Goal: Task Accomplishment & Management: Manage account settings

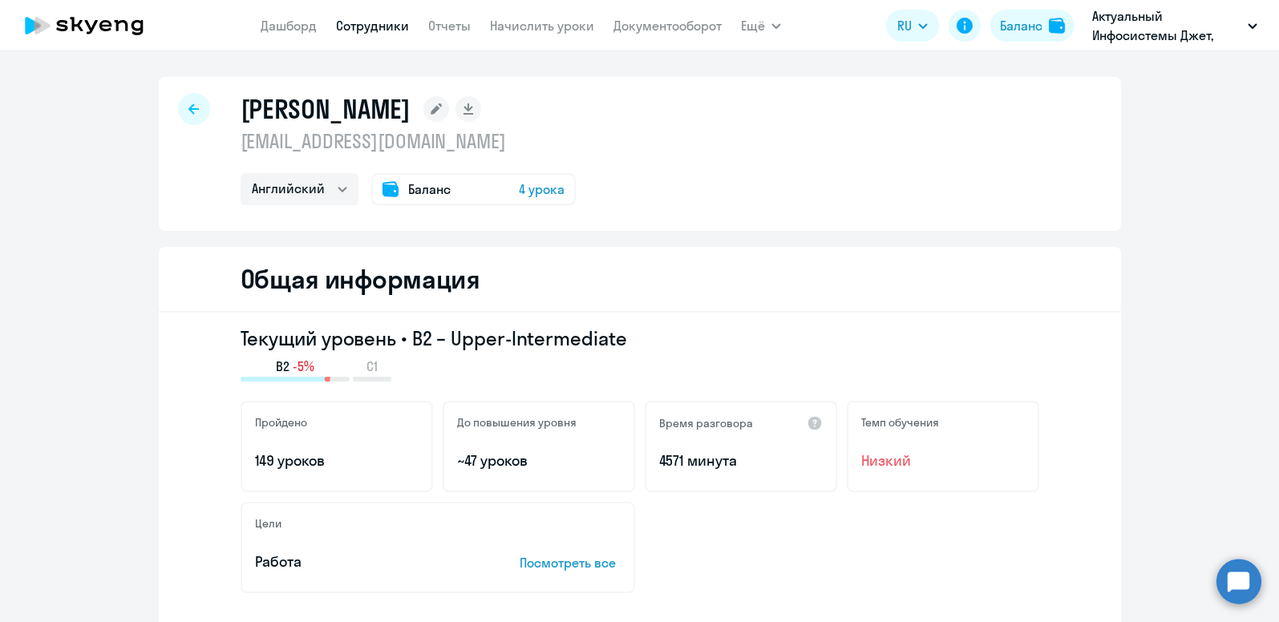
select select "english"
click at [1014, 20] on div "Баланс" at bounding box center [1021, 25] width 43 height 19
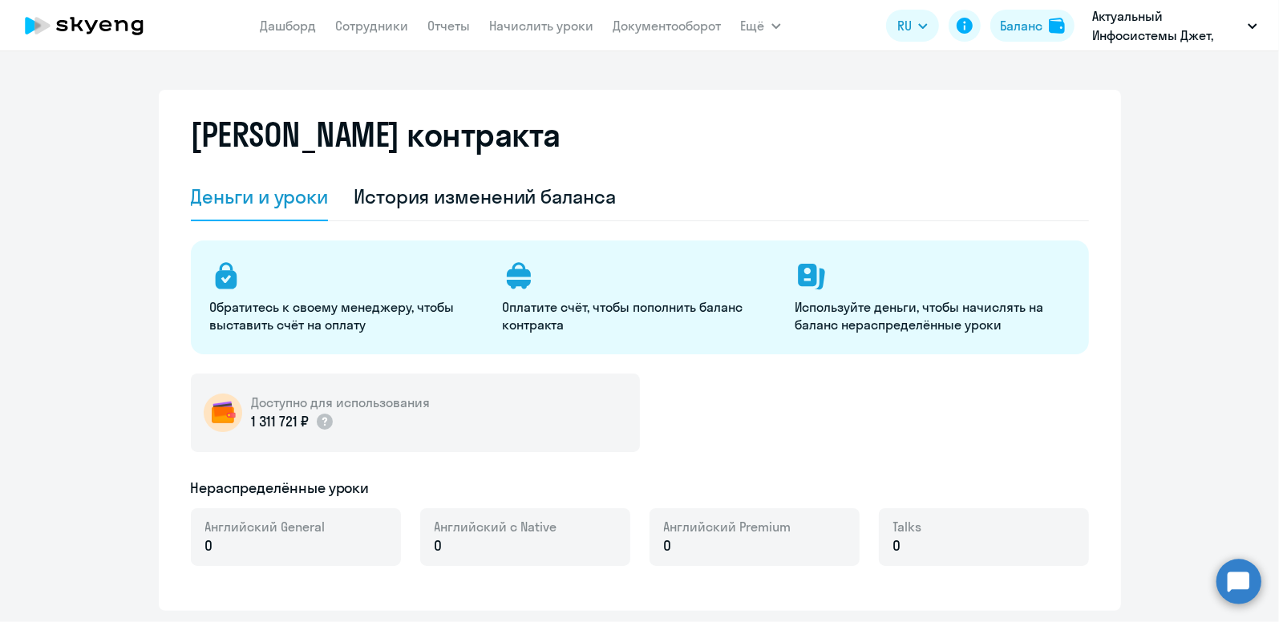
select select "english_adult_not_native_speaker"
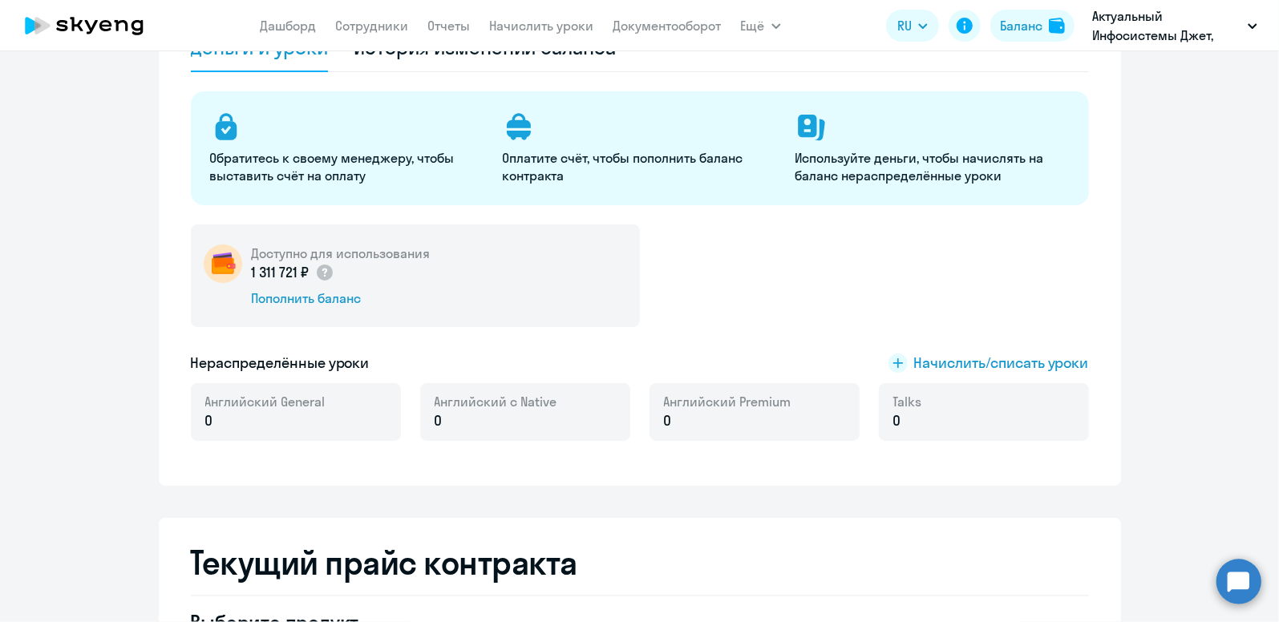
scroll to position [240, 0]
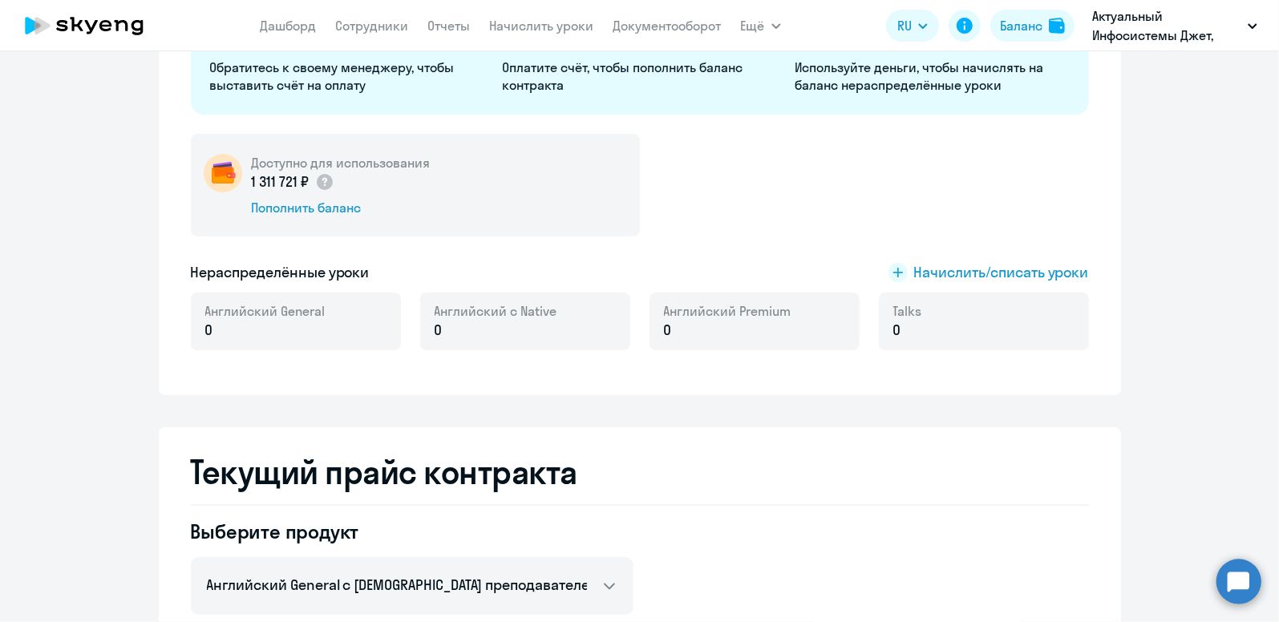
click at [903, 323] on p "0" at bounding box center [907, 330] width 29 height 21
click at [951, 271] on span "Начислить/списать уроки" at bounding box center [1001, 272] width 175 height 21
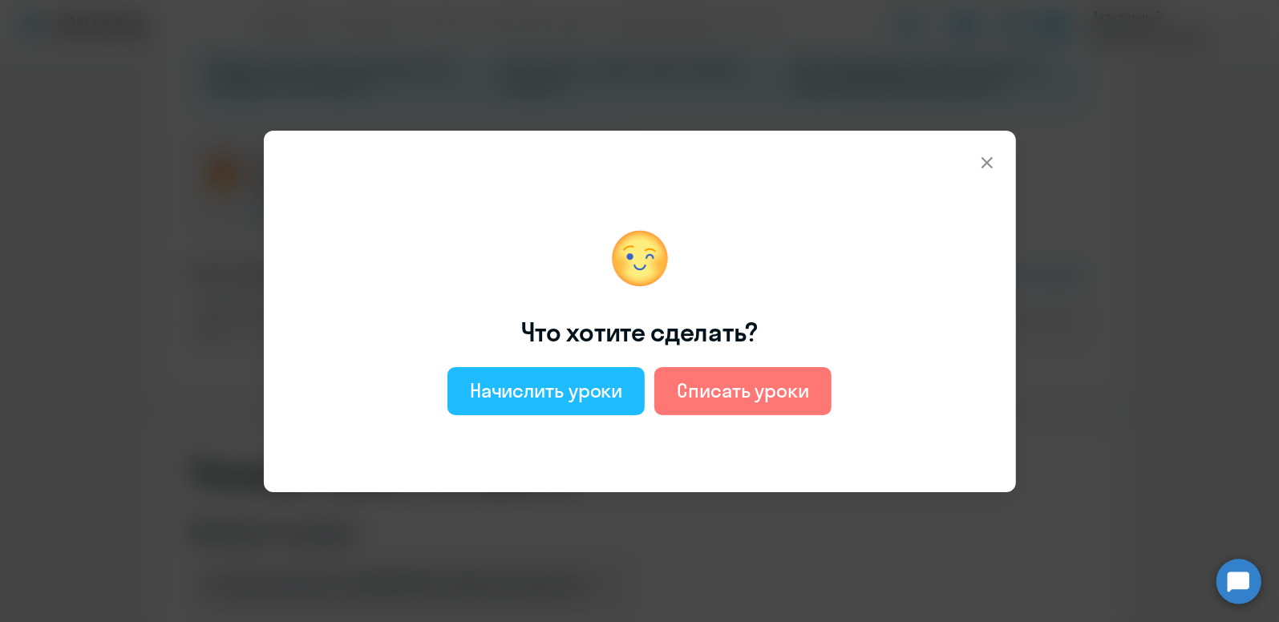
click at [592, 393] on div "Начислить уроки" at bounding box center [546, 391] width 153 height 26
select select "english_adult_not_native_speaker"
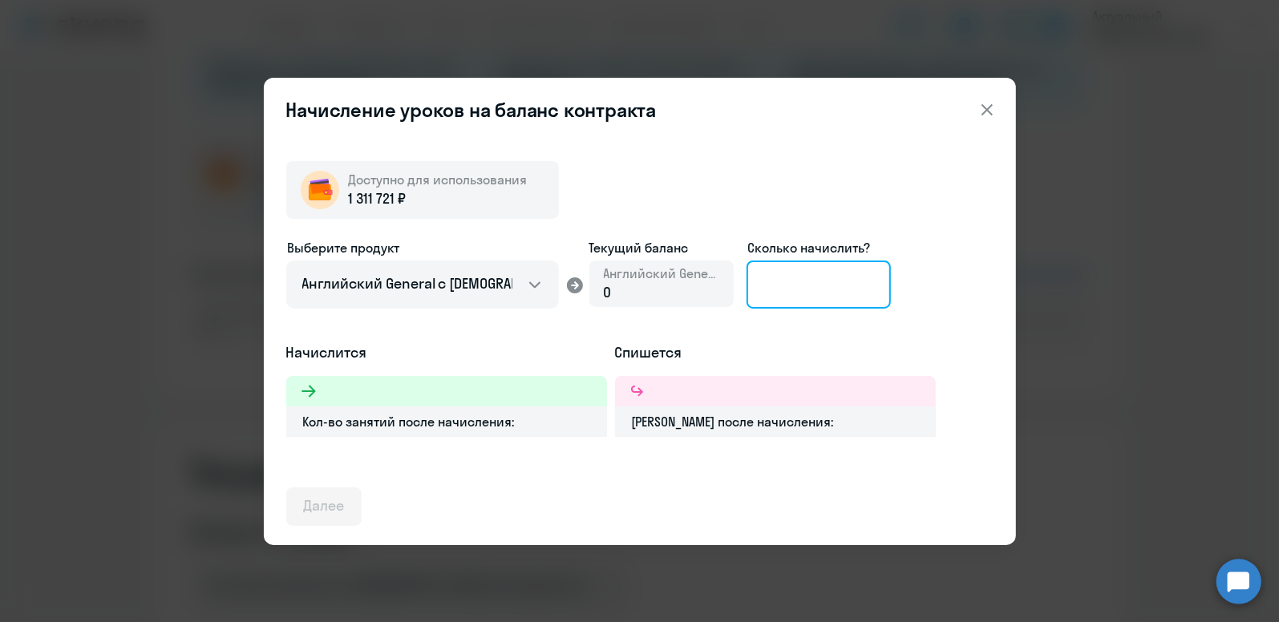
click at [795, 264] on input at bounding box center [819, 285] width 144 height 48
type input "20"
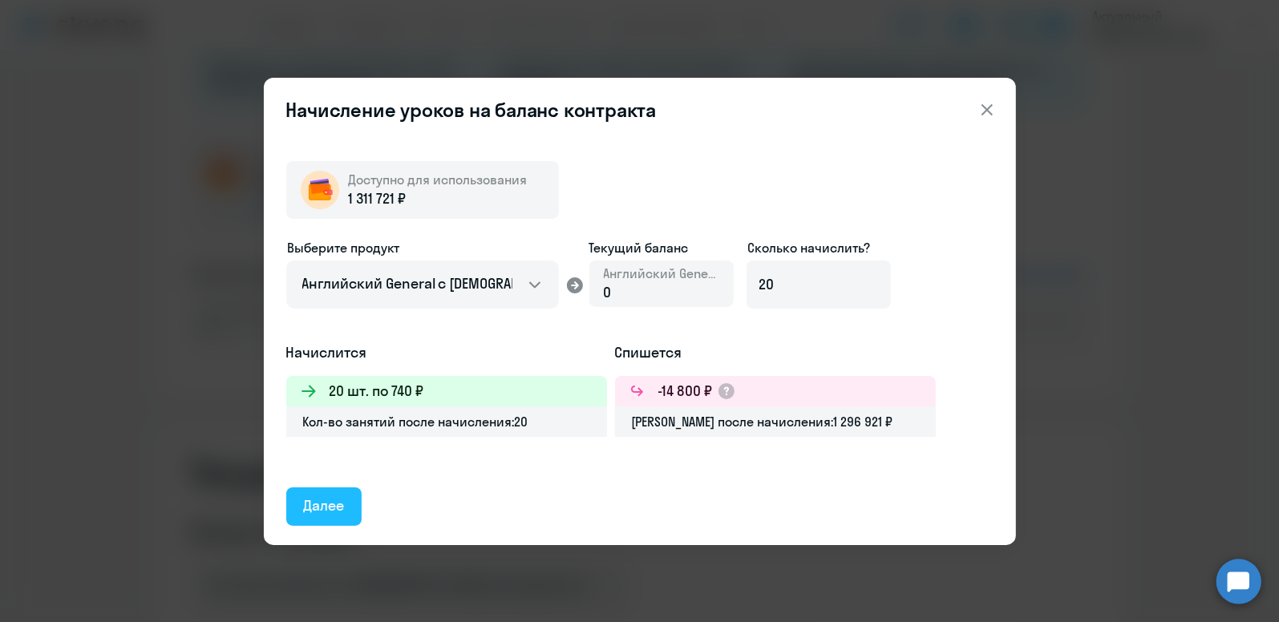
click at [317, 504] on div "Далее" at bounding box center [324, 506] width 41 height 21
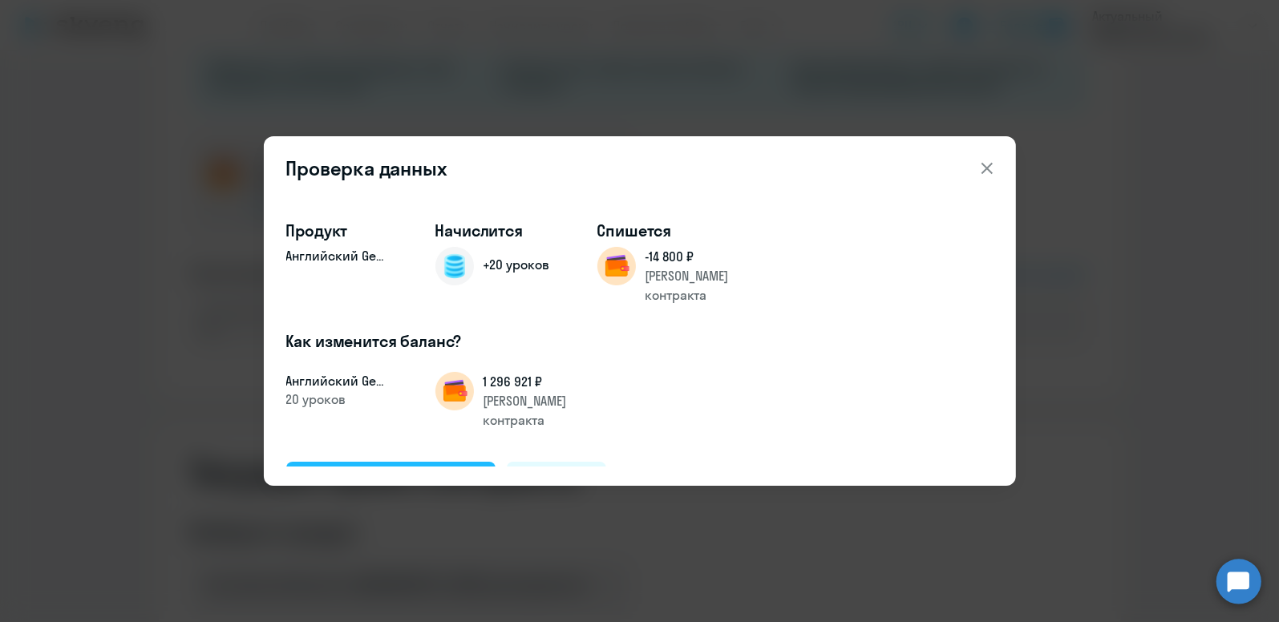
click at [383, 470] on div "Подтвердить и начислить" at bounding box center [391, 480] width 175 height 21
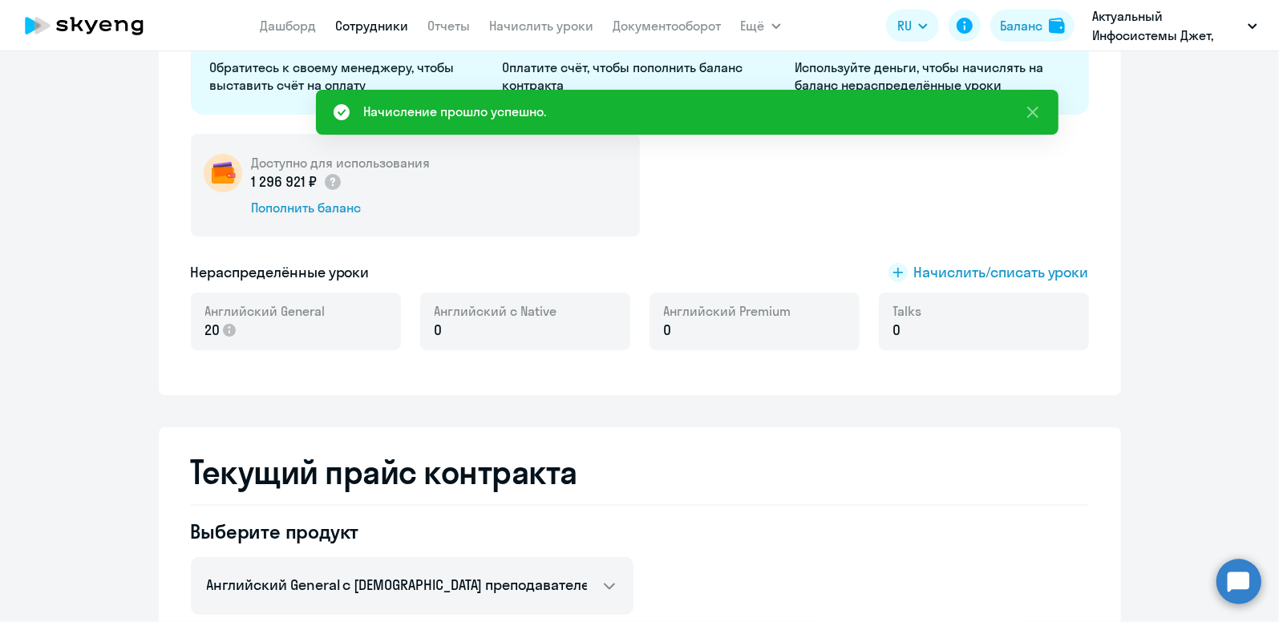
click at [373, 26] on link "Сотрудники" at bounding box center [372, 26] width 73 height 16
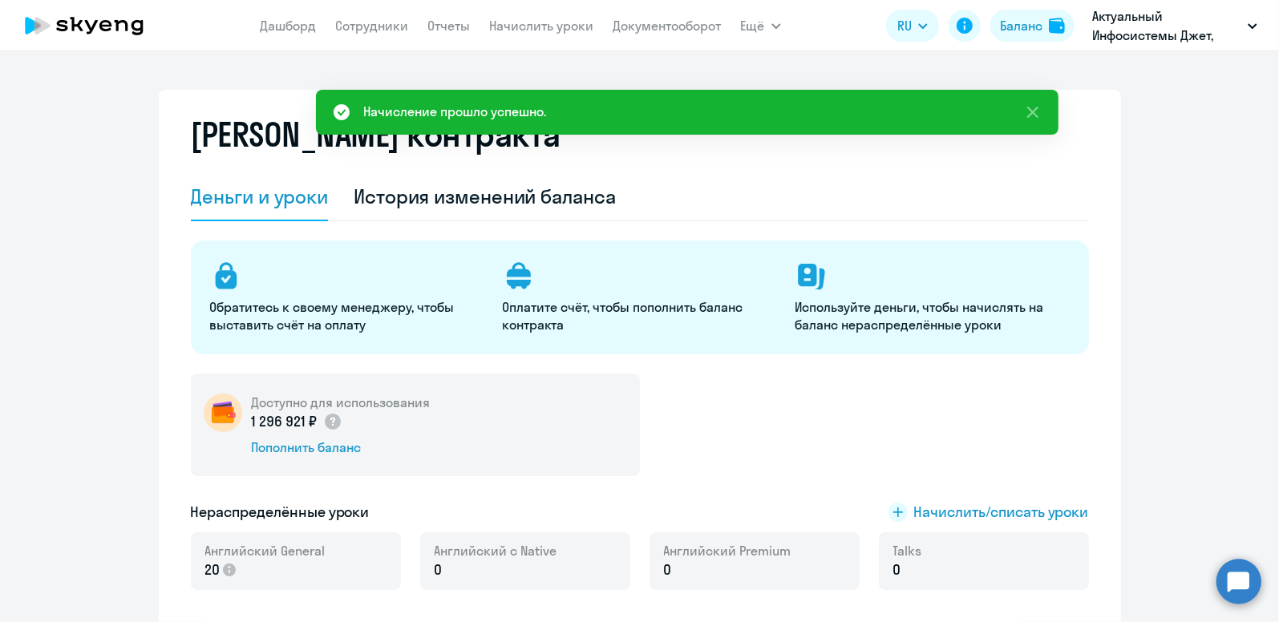
select select "30"
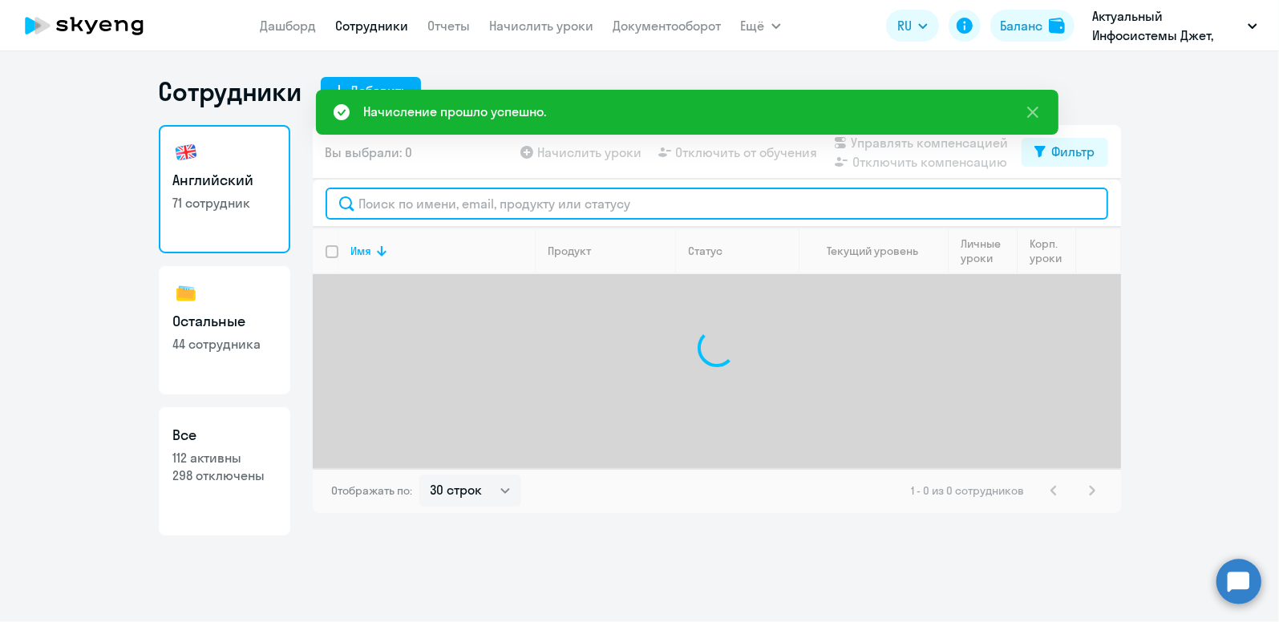
drag, startPoint x: 438, startPoint y: 201, endPoint x: 430, endPoint y: 195, distance: 10.3
click at [436, 200] on input "text" at bounding box center [717, 204] width 783 height 32
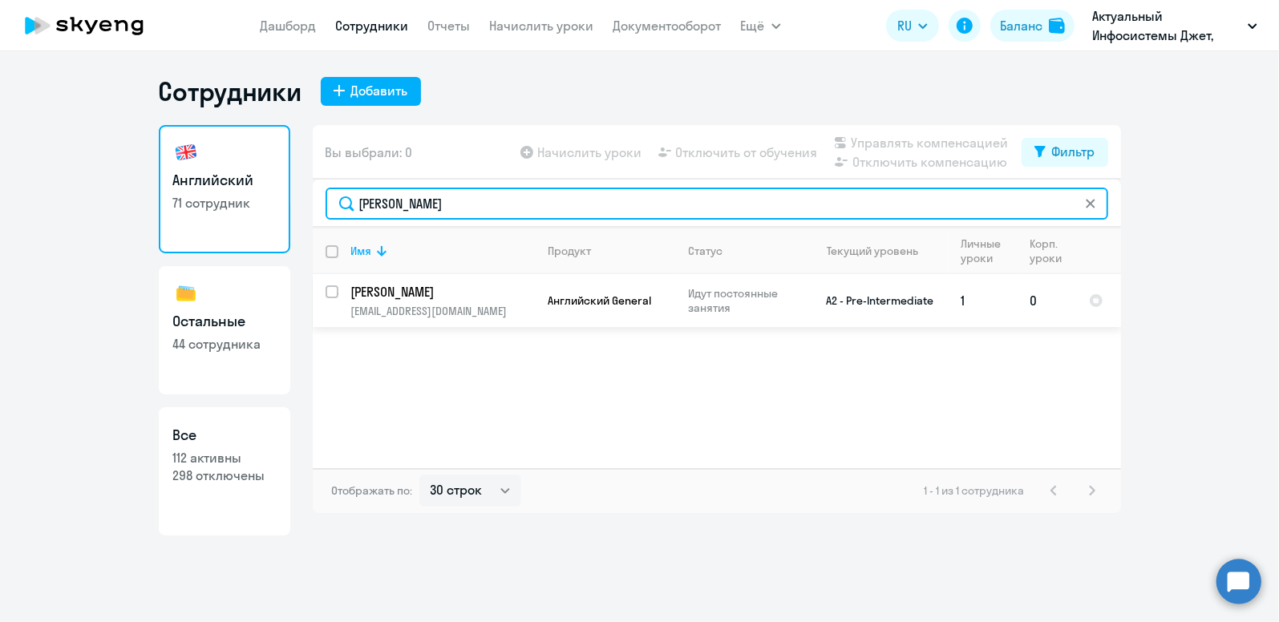
type input "[PERSON_NAME]"
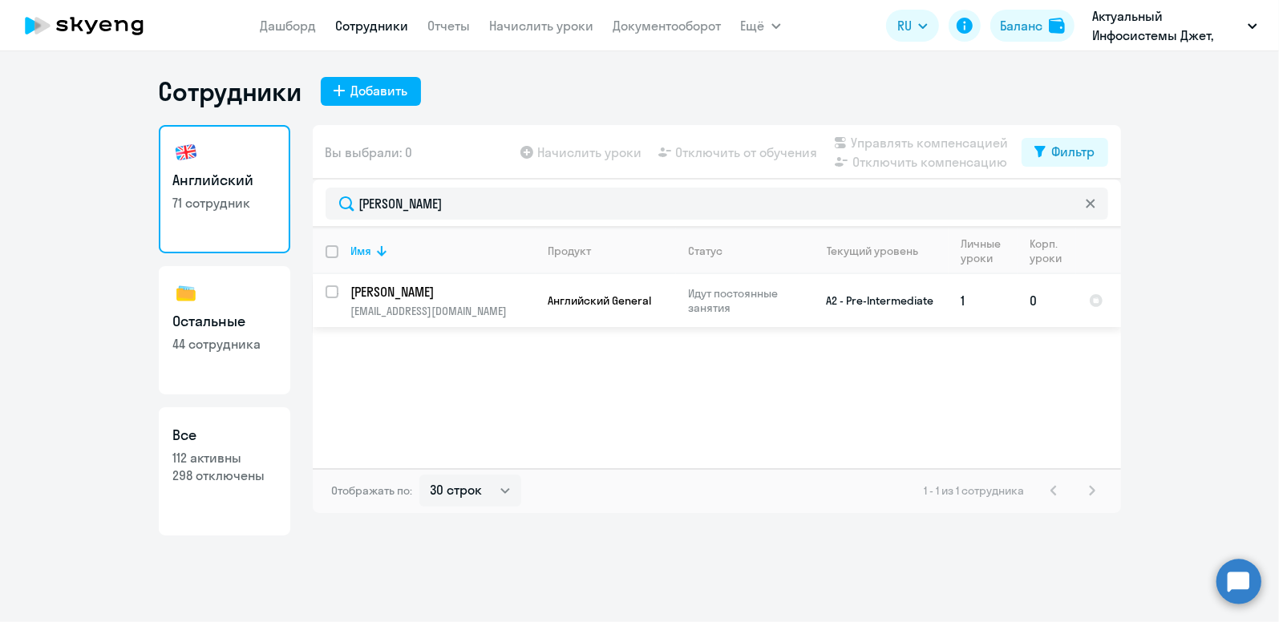
click at [433, 289] on p "[PERSON_NAME]" at bounding box center [441, 292] width 181 height 18
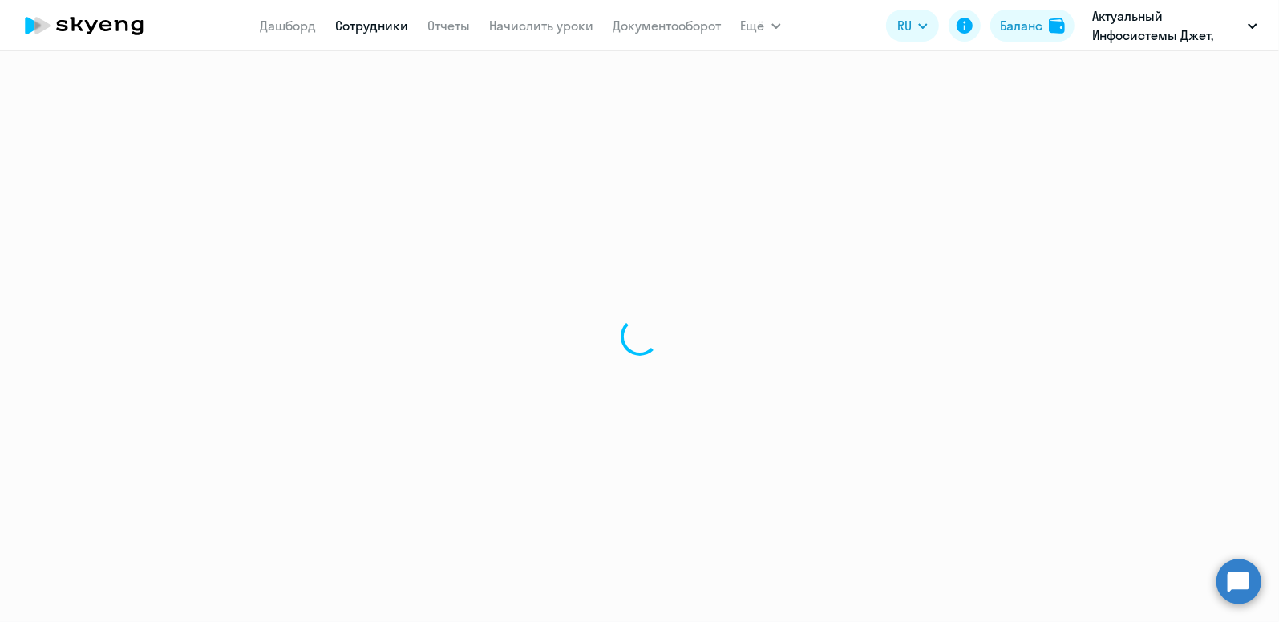
select select "english"
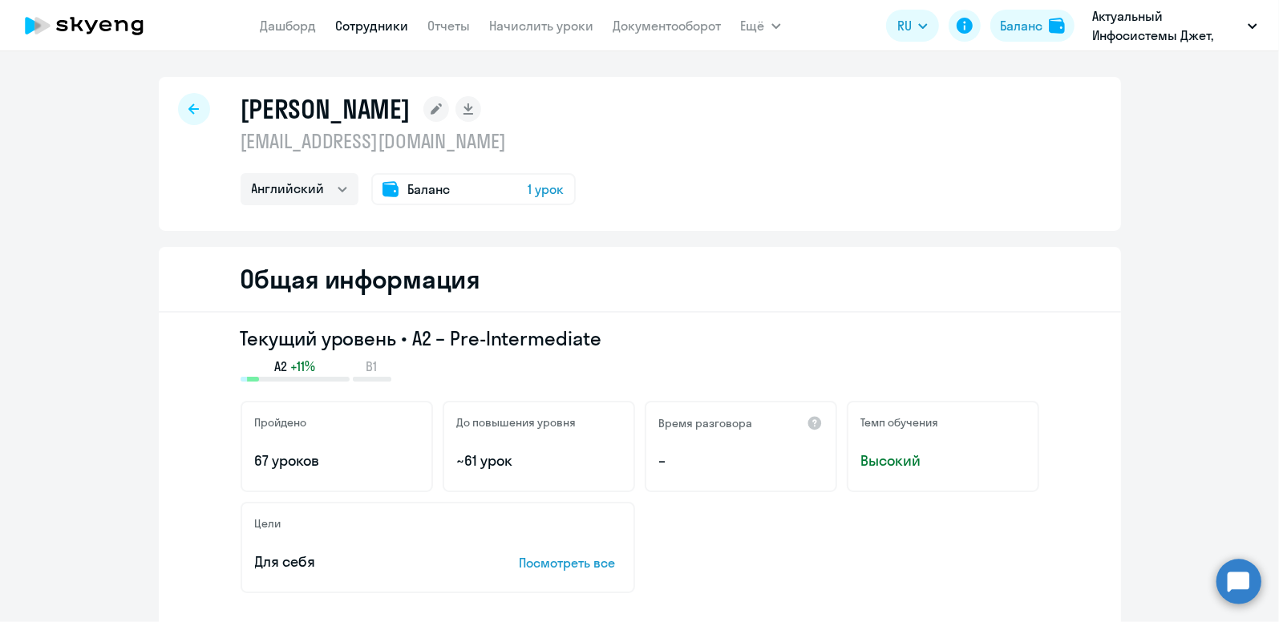
click at [408, 187] on span "Баланс" at bounding box center [429, 189] width 43 height 19
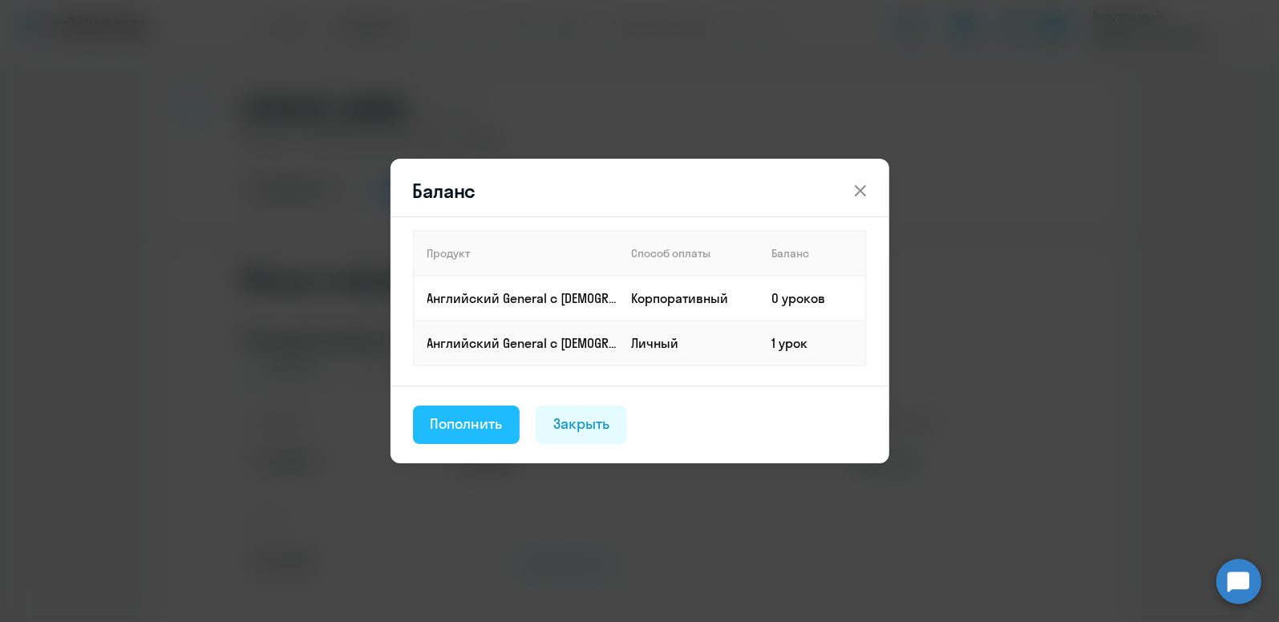
click at [491, 414] on div "Пополнить" at bounding box center [467, 424] width 72 height 21
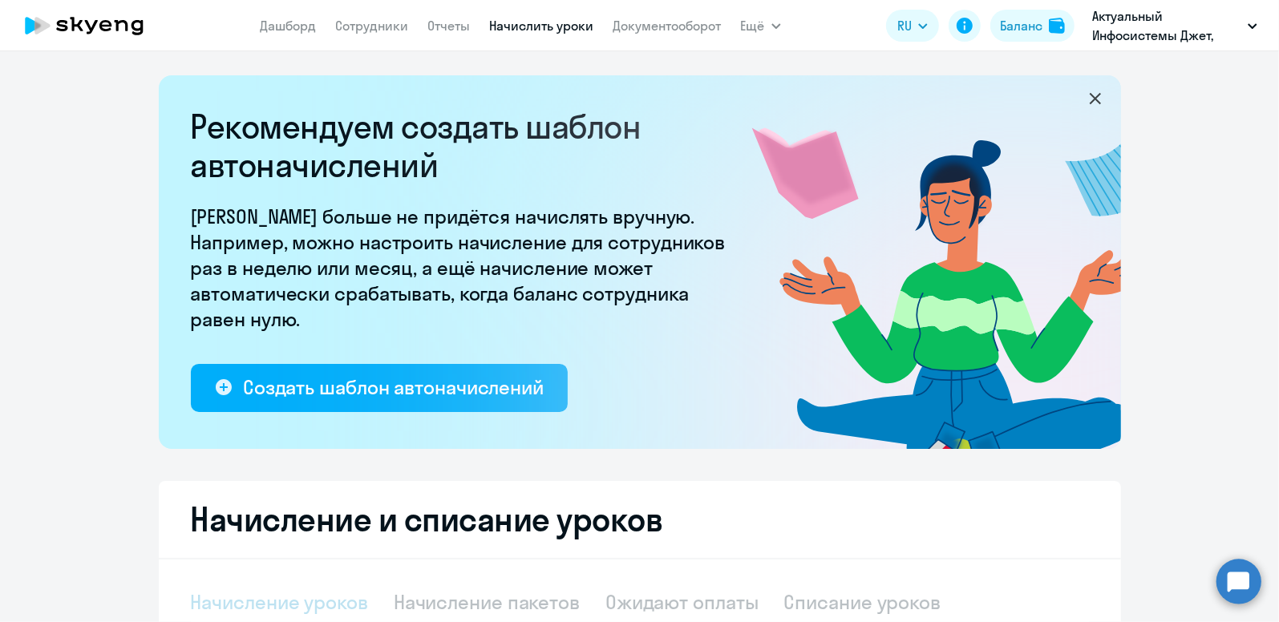
select select "10"
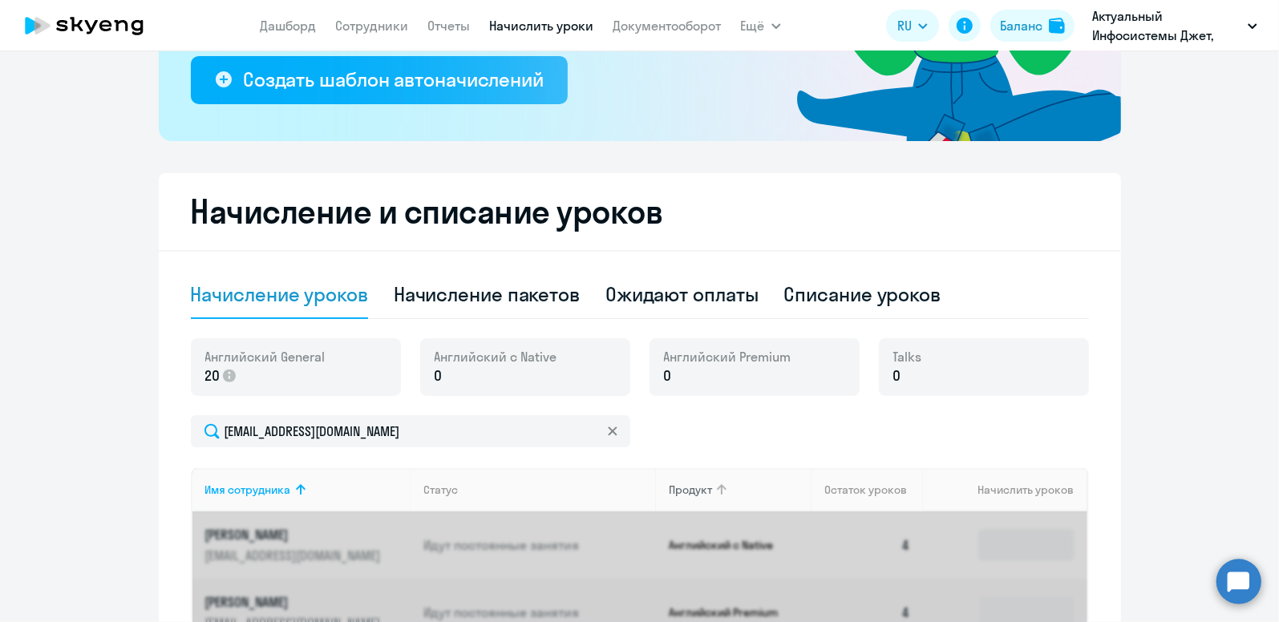
scroll to position [401, 0]
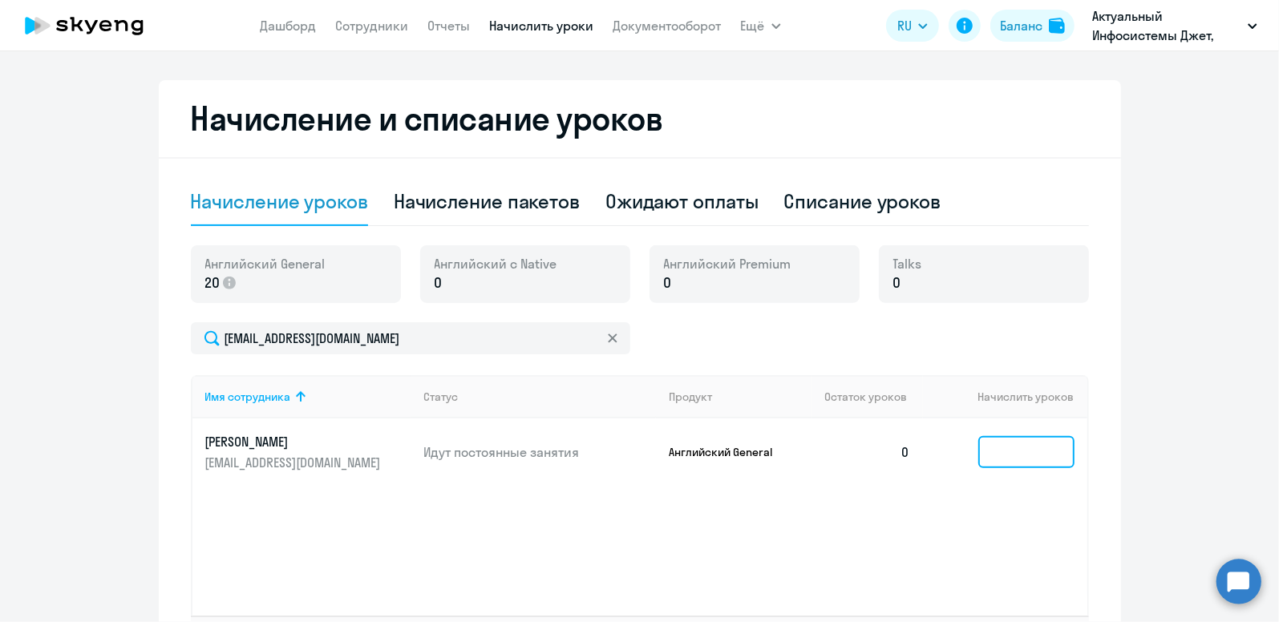
click at [1024, 443] on input at bounding box center [1026, 452] width 96 height 32
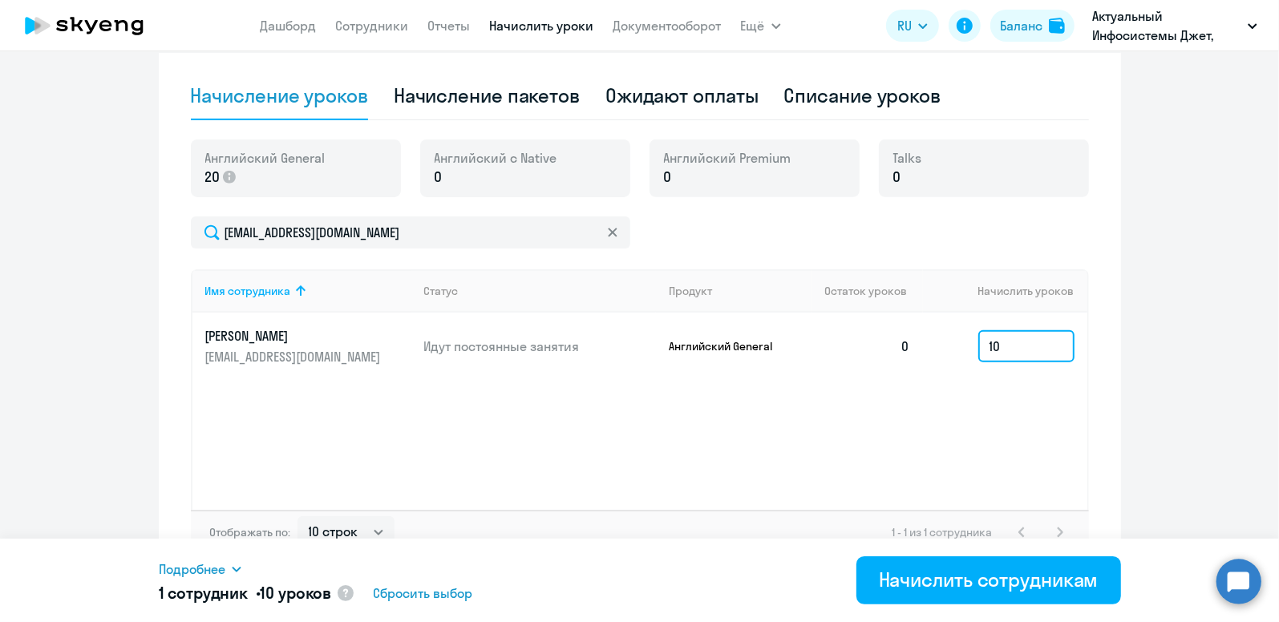
scroll to position [528, 0]
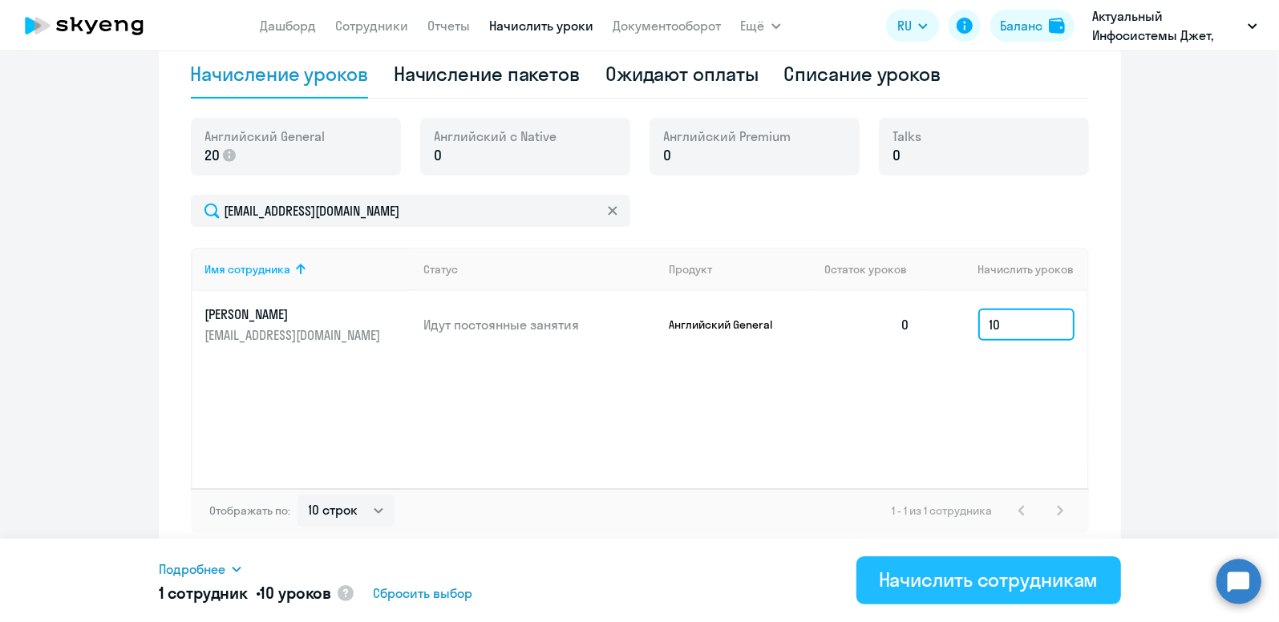
type input "10"
click at [957, 581] on div "Начислить сотрудникам" at bounding box center [989, 580] width 220 height 26
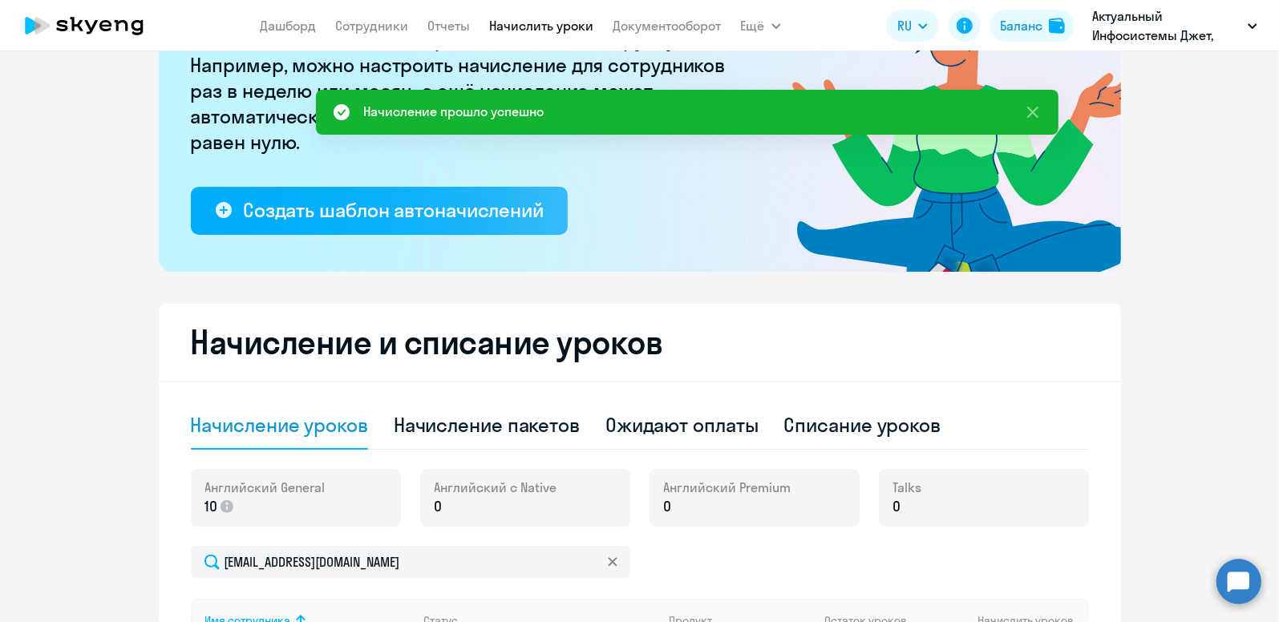
scroll to position [47, 0]
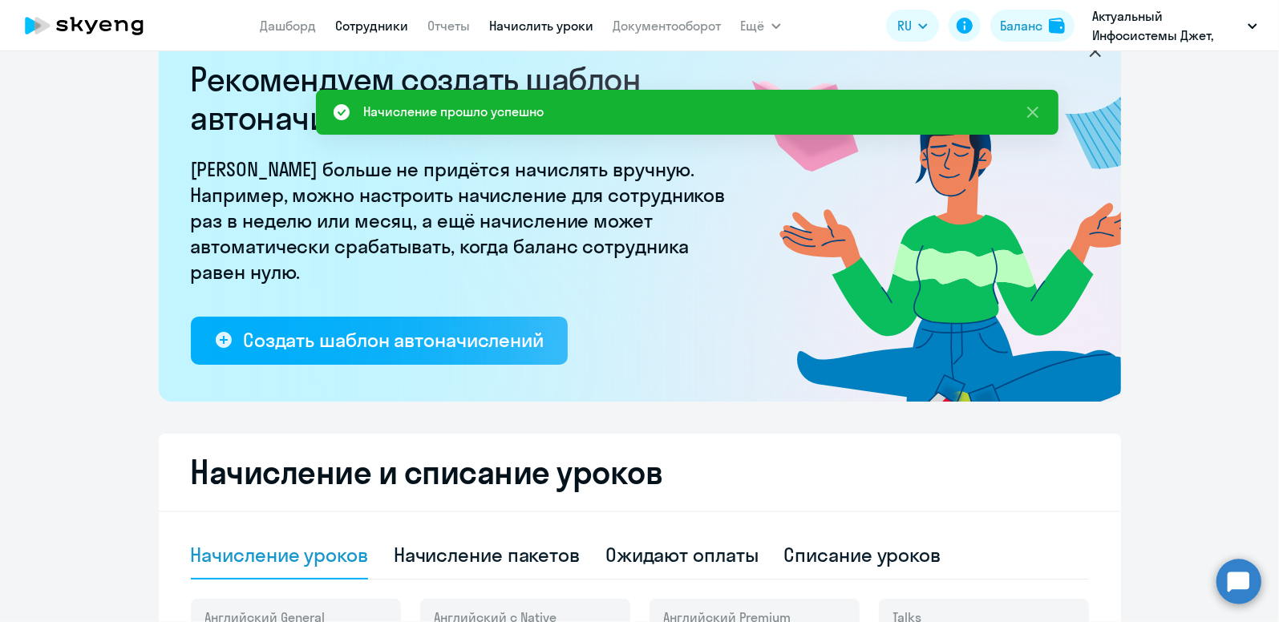
click at [387, 23] on link "Сотрудники" at bounding box center [372, 26] width 73 height 16
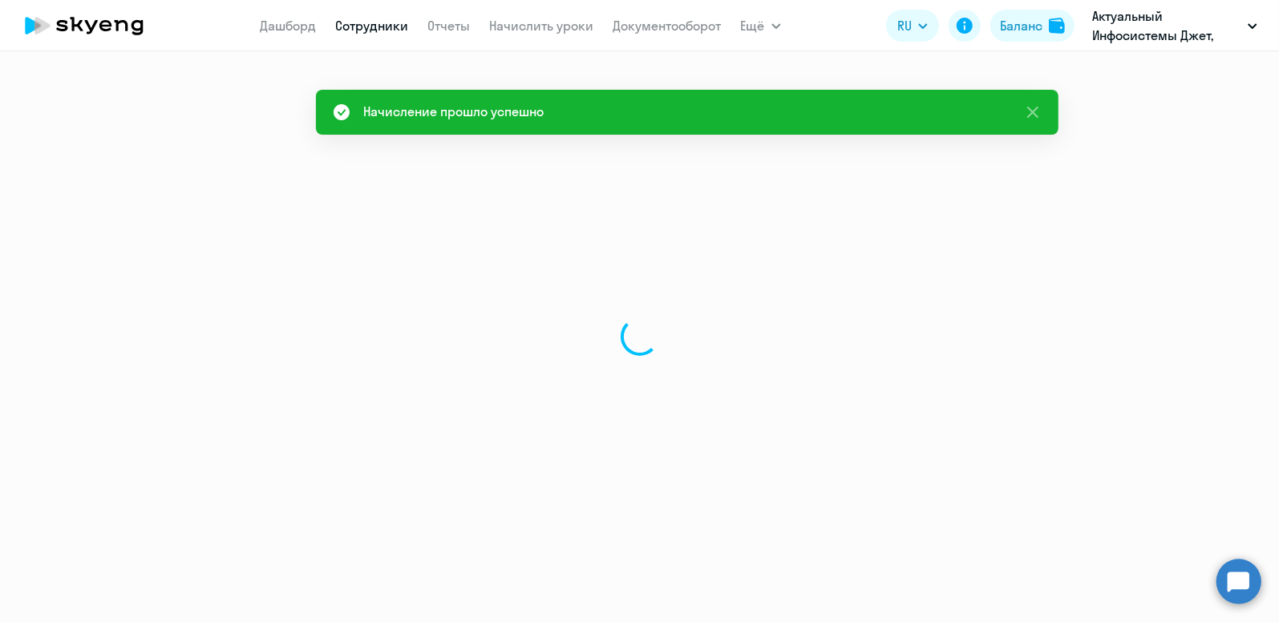
select select "30"
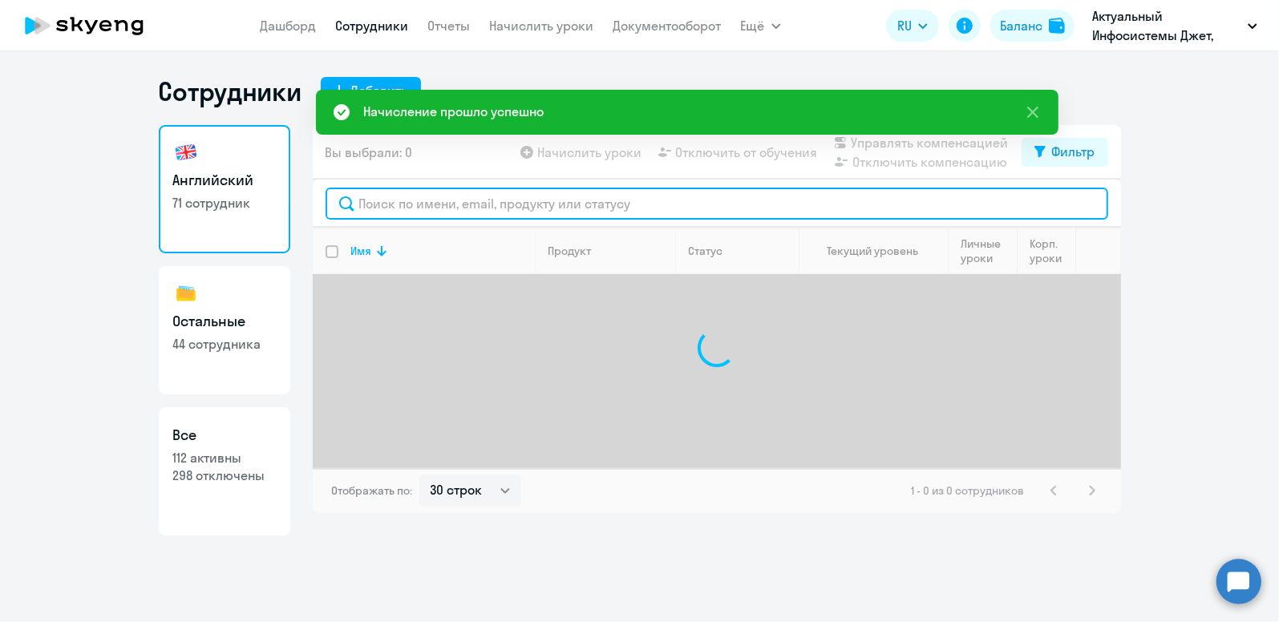
click at [379, 204] on input "text" at bounding box center [717, 204] width 783 height 32
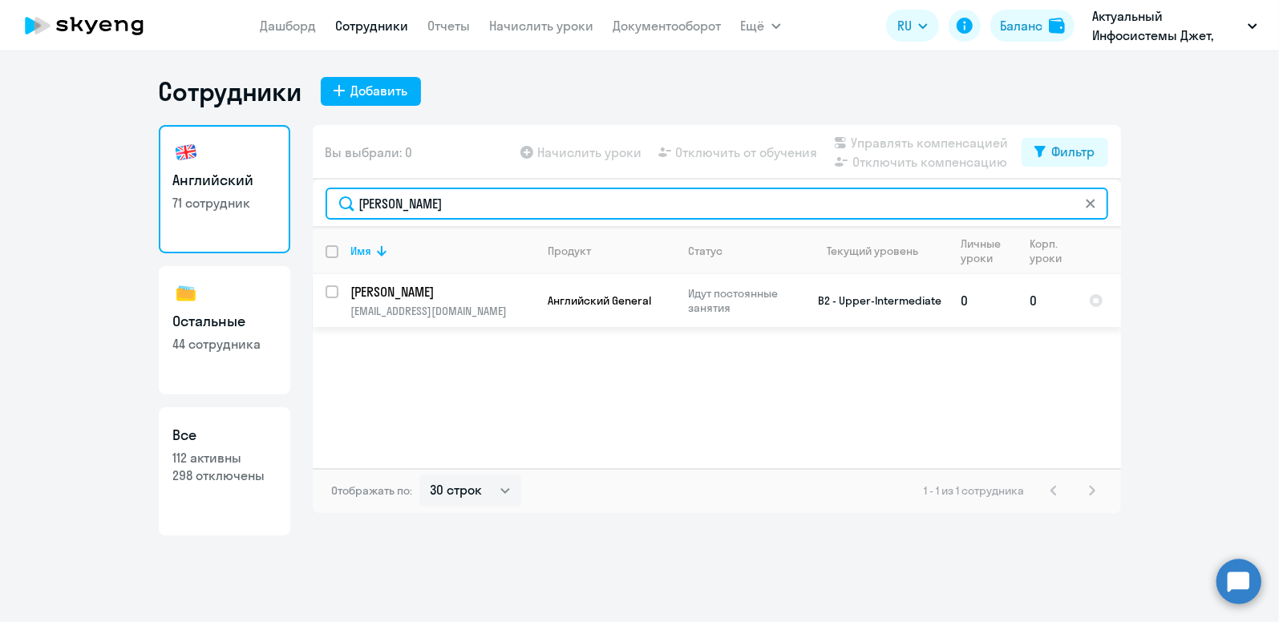
type input "[PERSON_NAME]"
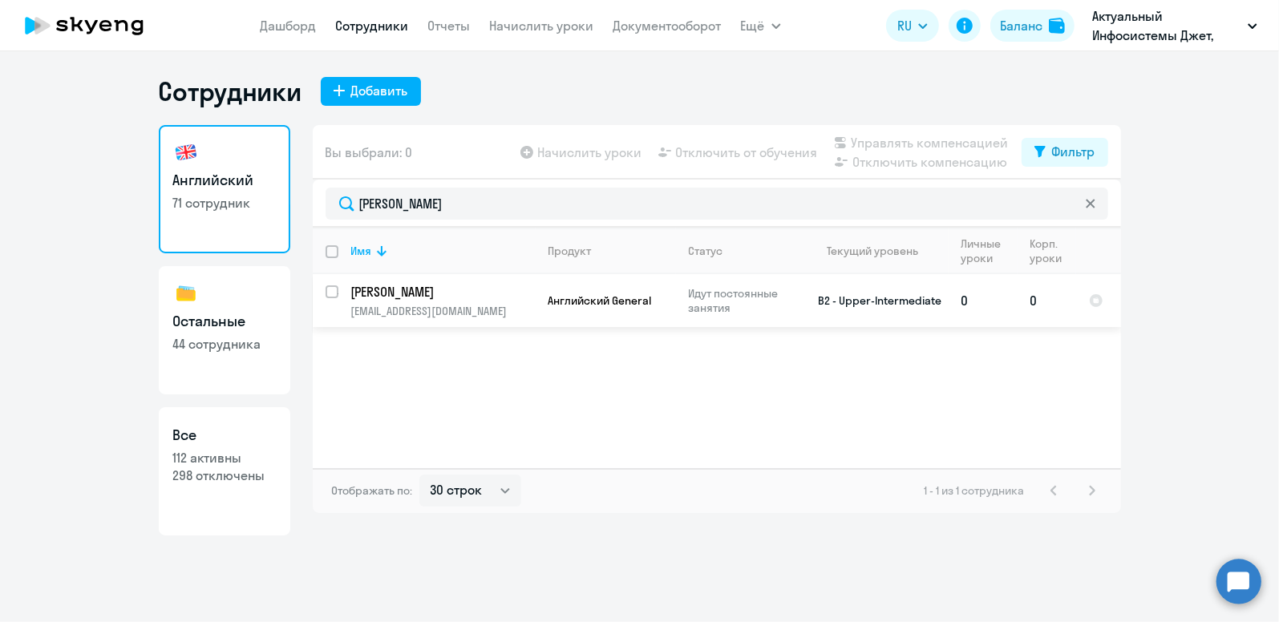
click at [442, 291] on p "[PERSON_NAME]" at bounding box center [441, 292] width 181 height 18
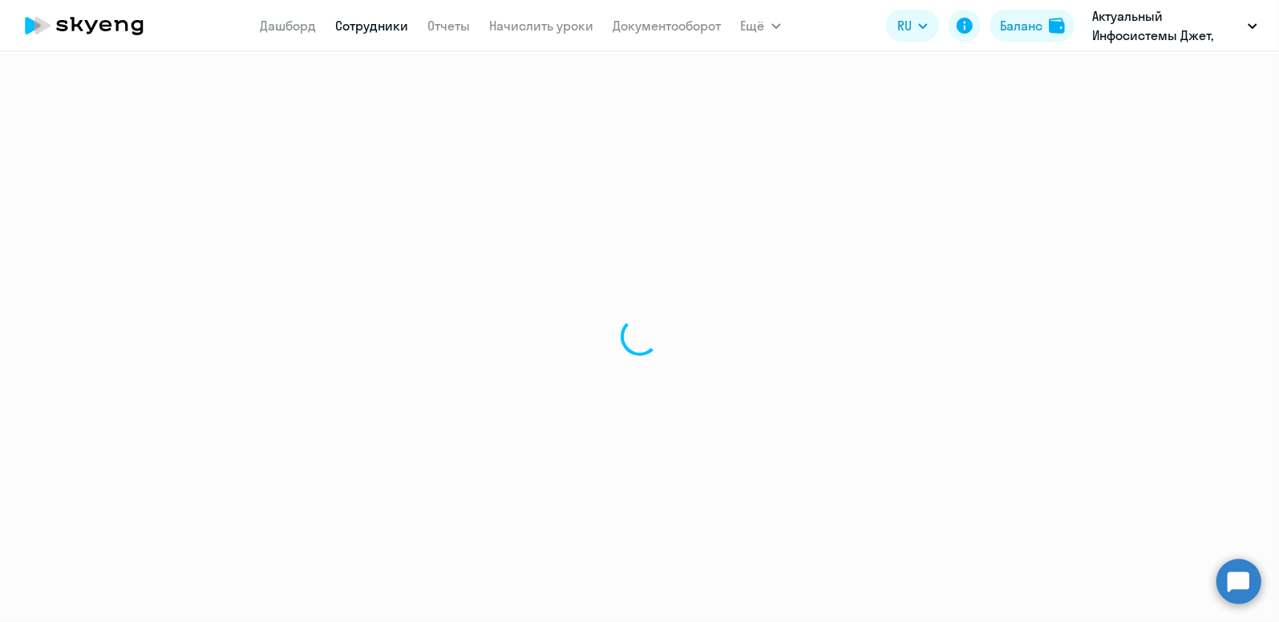
select select "english"
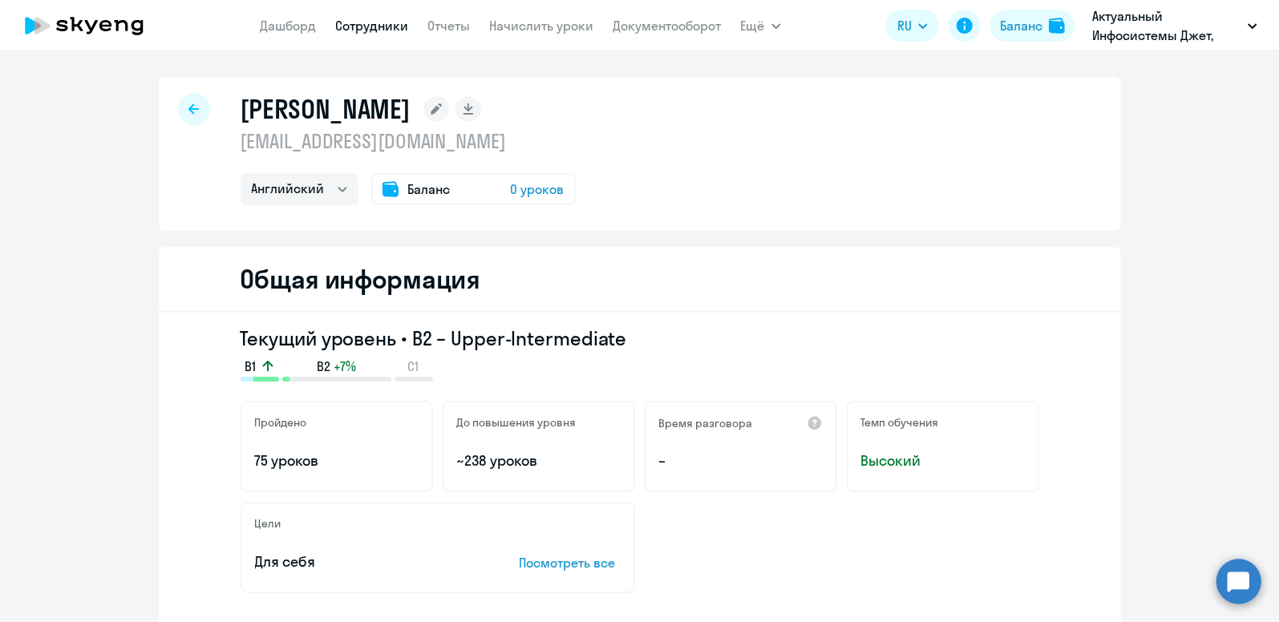
click at [427, 192] on span "Баланс" at bounding box center [429, 189] width 43 height 19
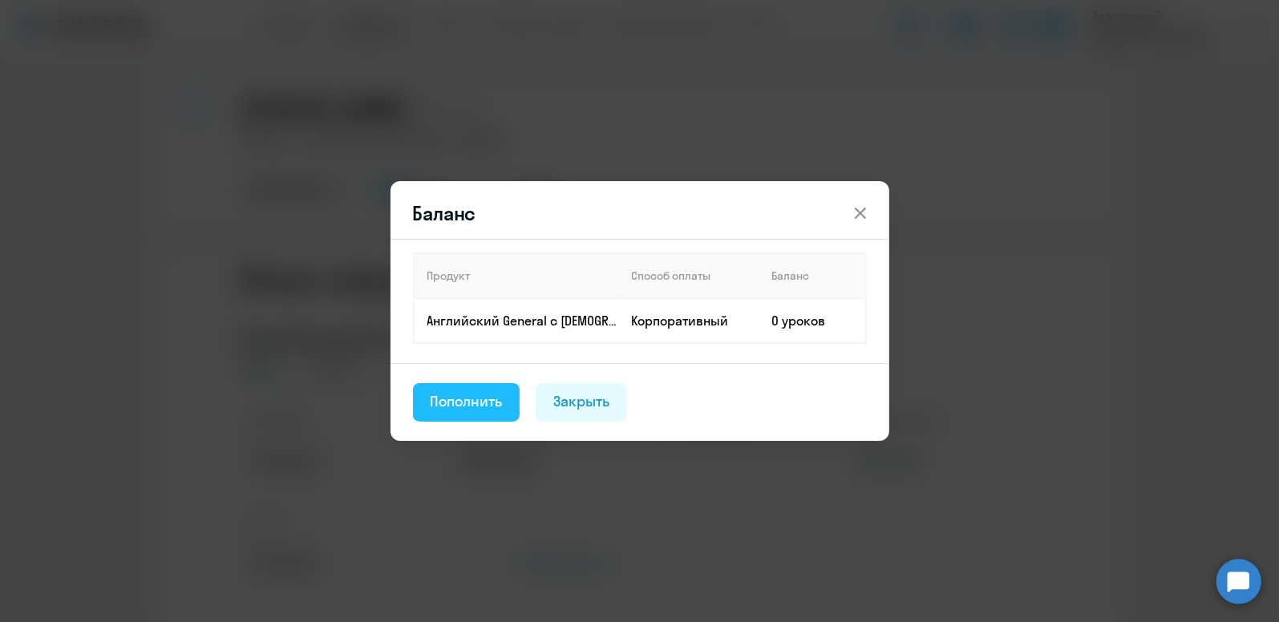
click at [488, 403] on div "Пополнить" at bounding box center [467, 401] width 72 height 21
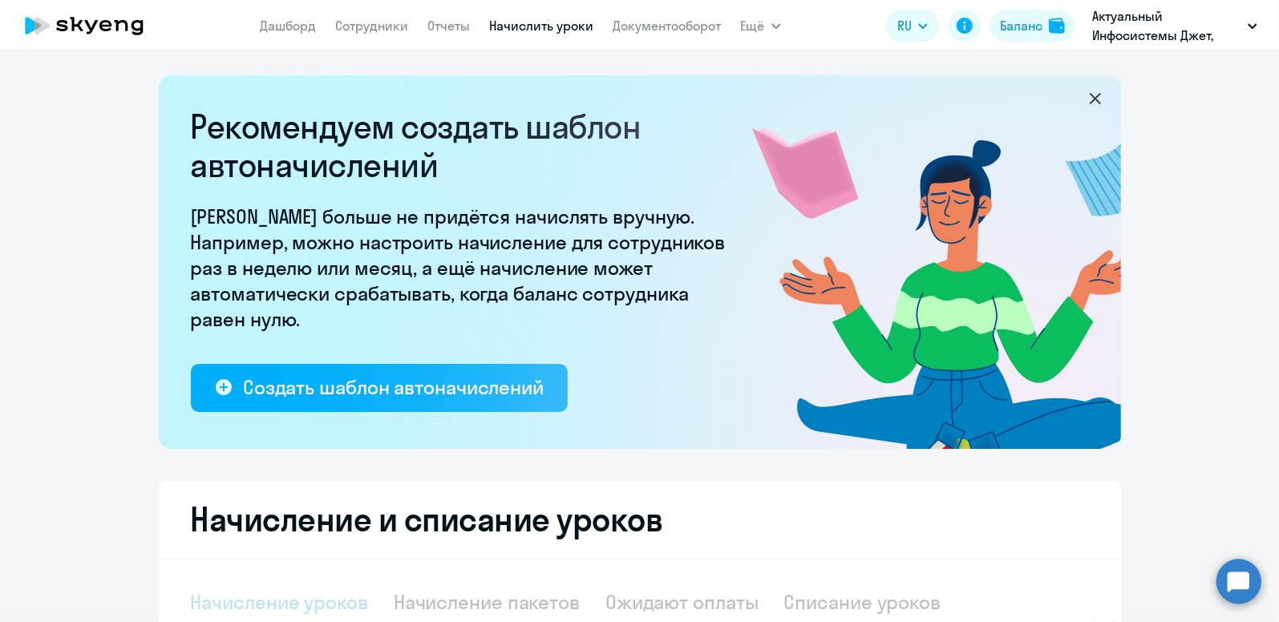
select select "10"
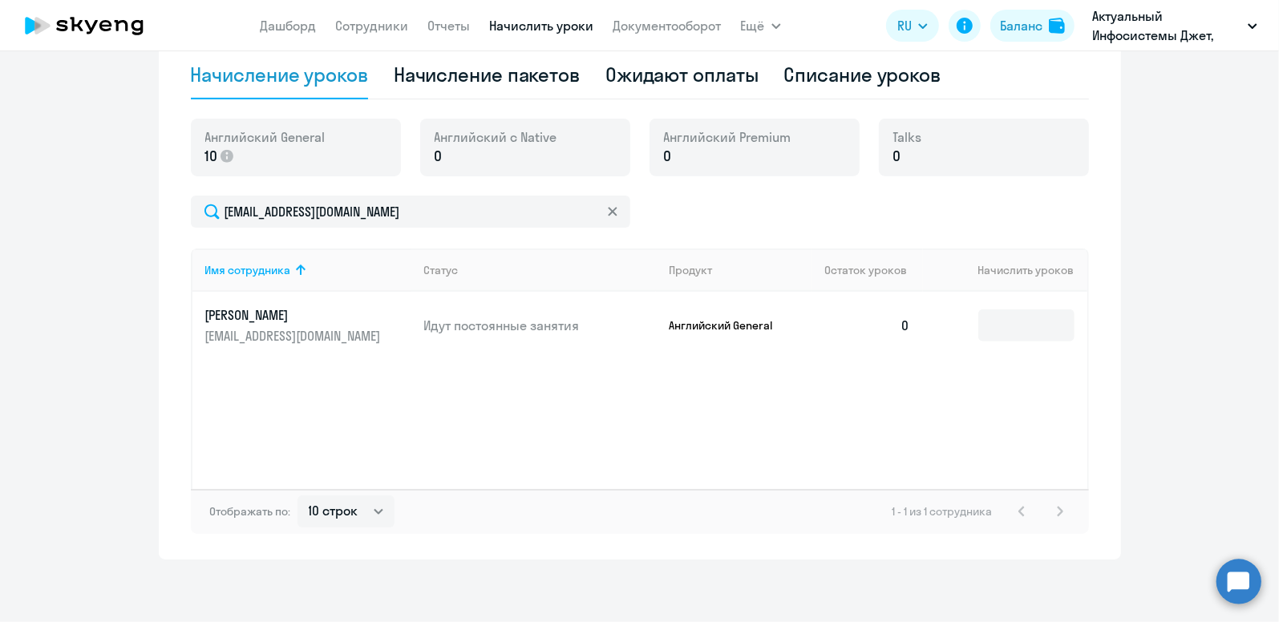
scroll to position [528, 0]
click at [1017, 322] on input at bounding box center [1026, 325] width 96 height 32
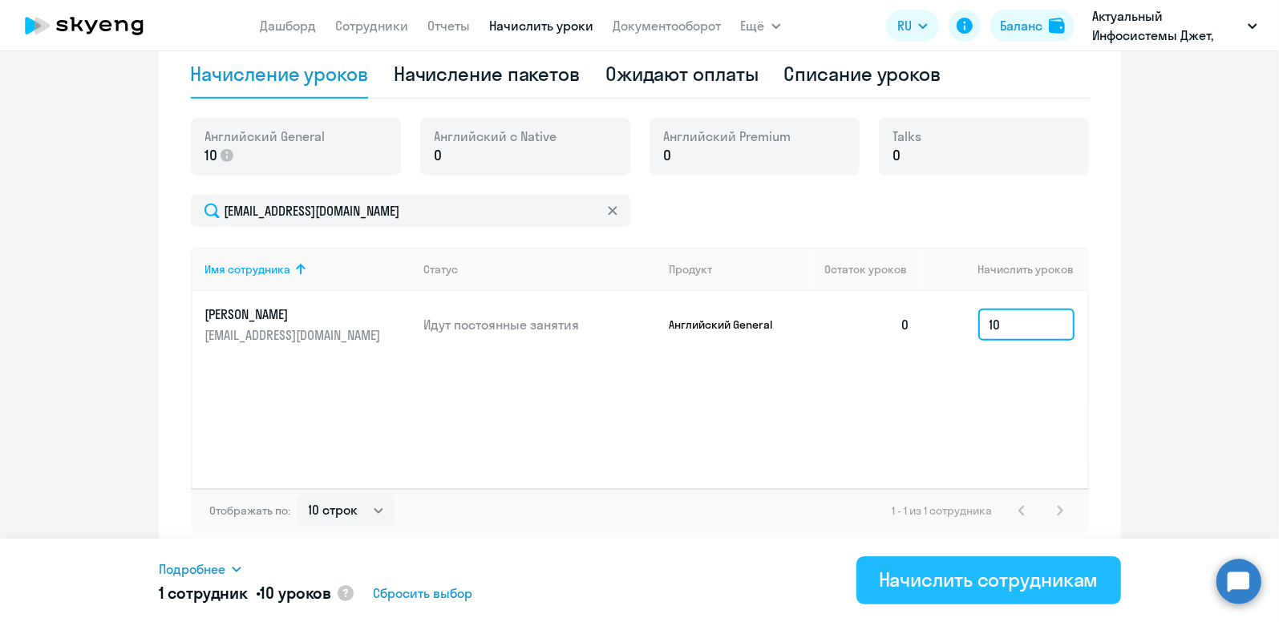
type input "10"
click at [974, 597] on button "Начислить сотрудникам" at bounding box center [988, 581] width 265 height 48
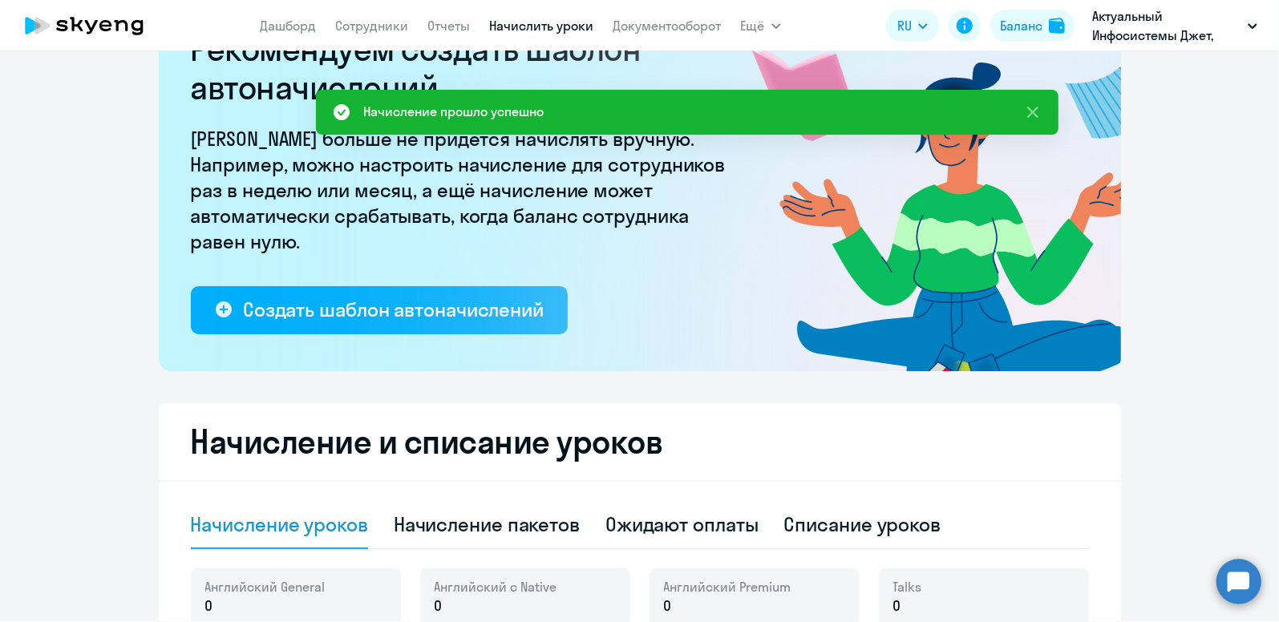
scroll to position [0, 0]
